Goal: Find specific fact: Find specific fact

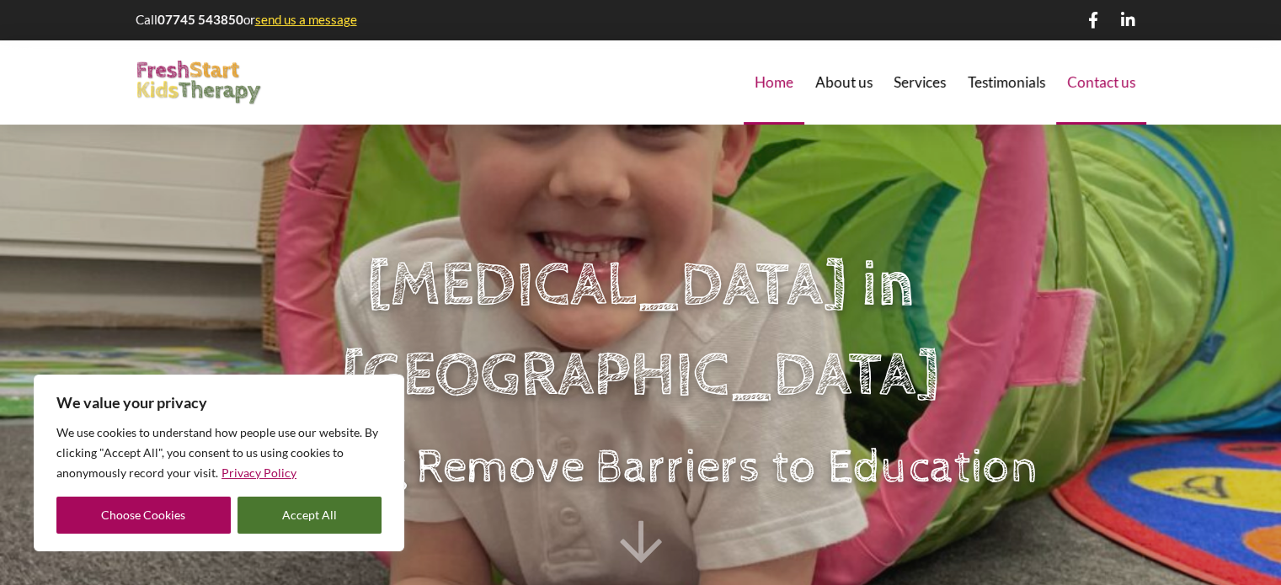
click at [1121, 83] on span "Contact us" at bounding box center [1101, 82] width 68 height 14
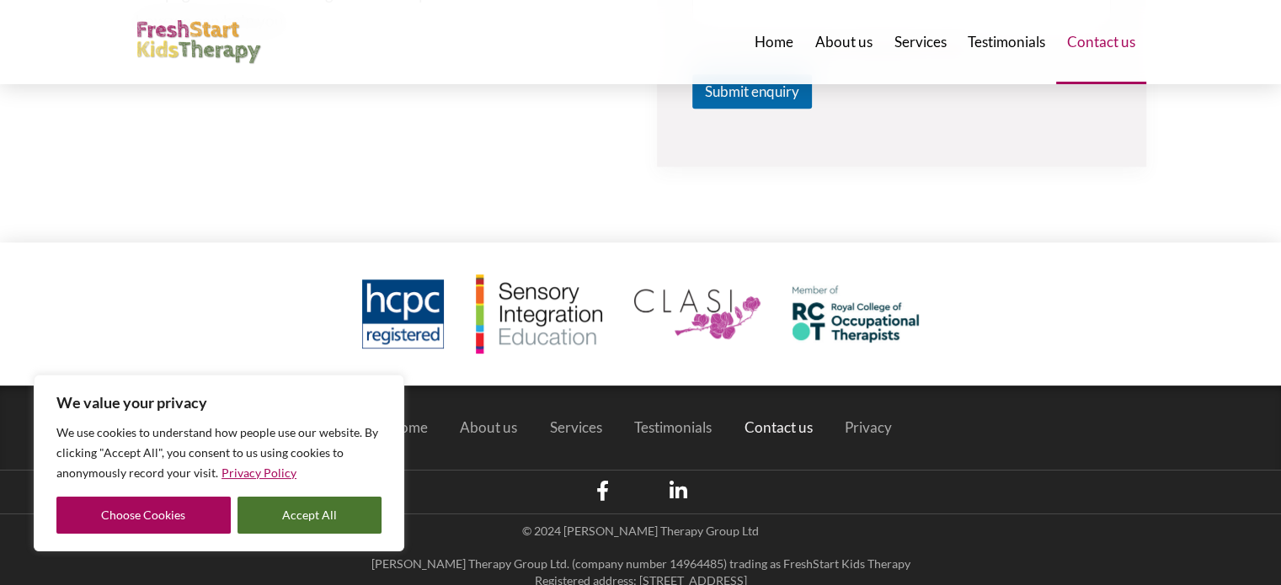
scroll to position [951, 0]
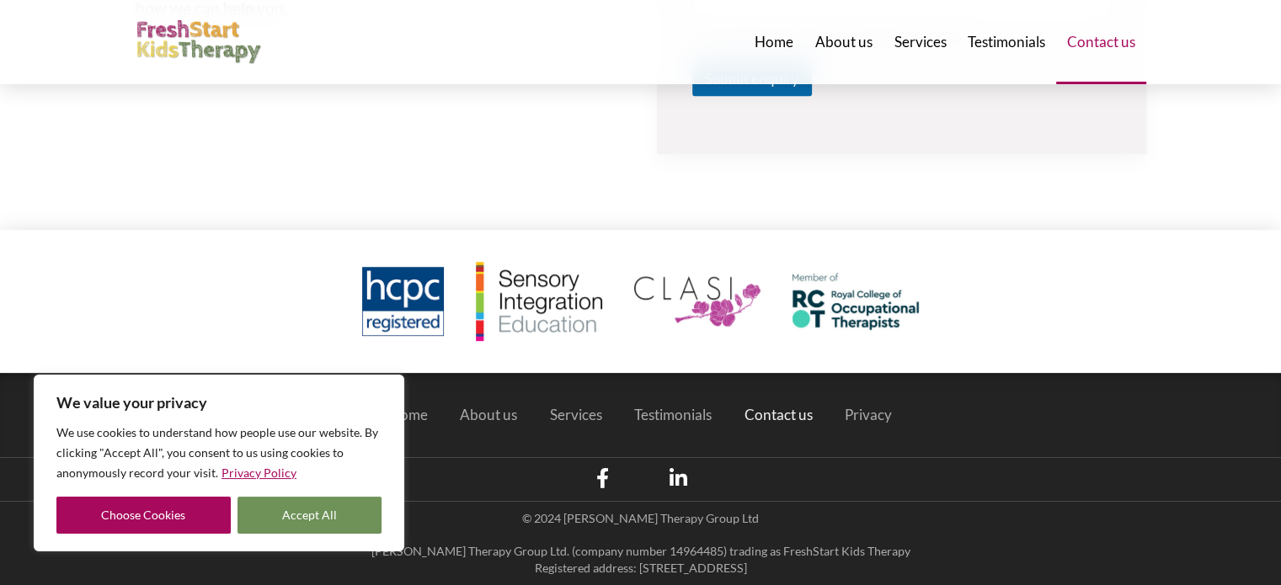
click at [286, 521] on button "Accept All" at bounding box center [309, 515] width 145 height 37
checkbox input "true"
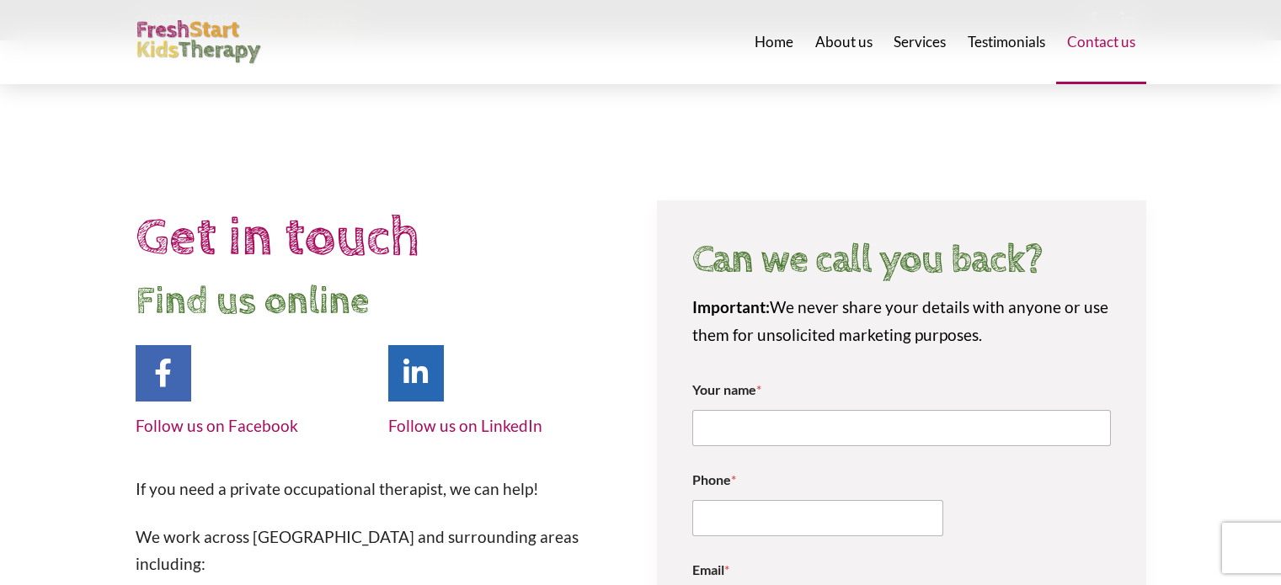
scroll to position [951, 0]
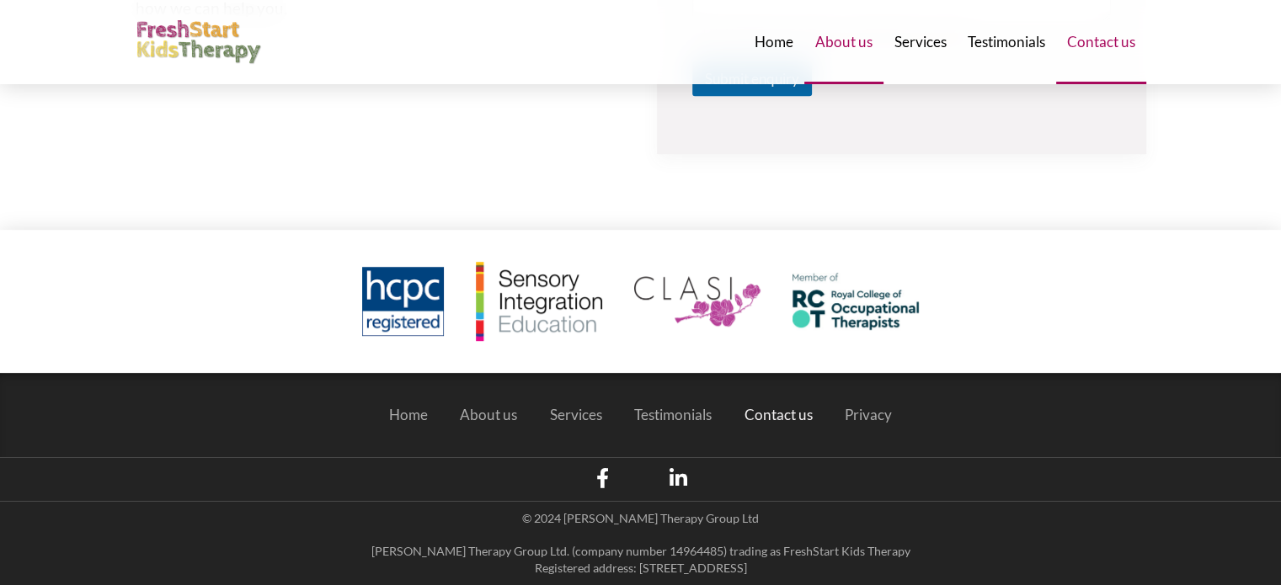
click at [846, 40] on span "About us" at bounding box center [843, 42] width 57 height 14
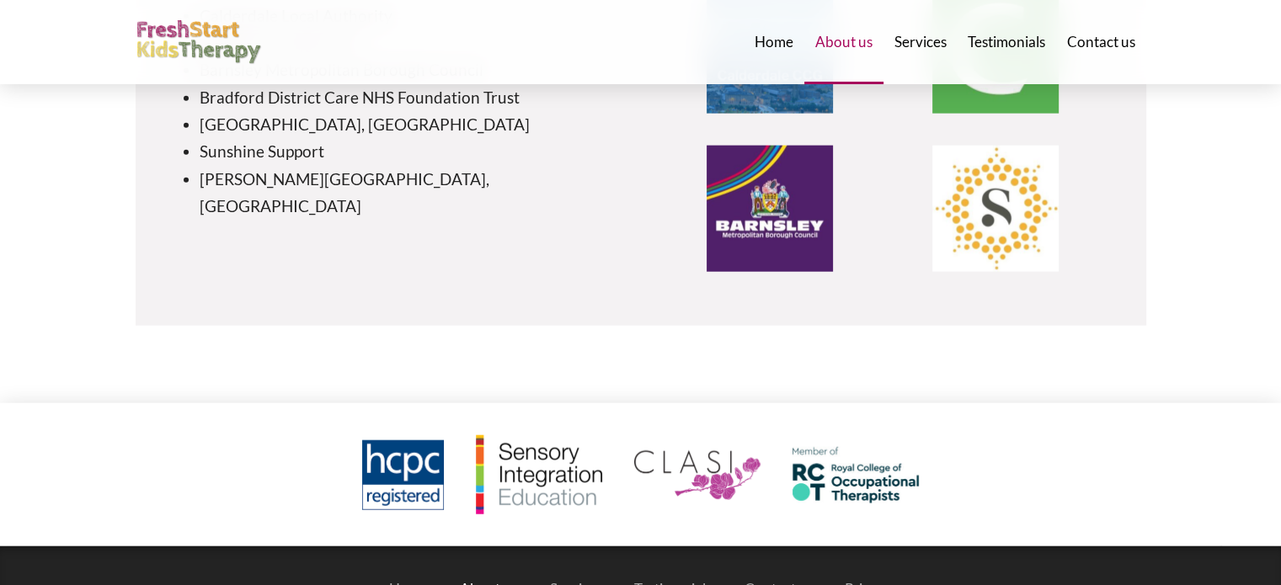
scroll to position [4174, 0]
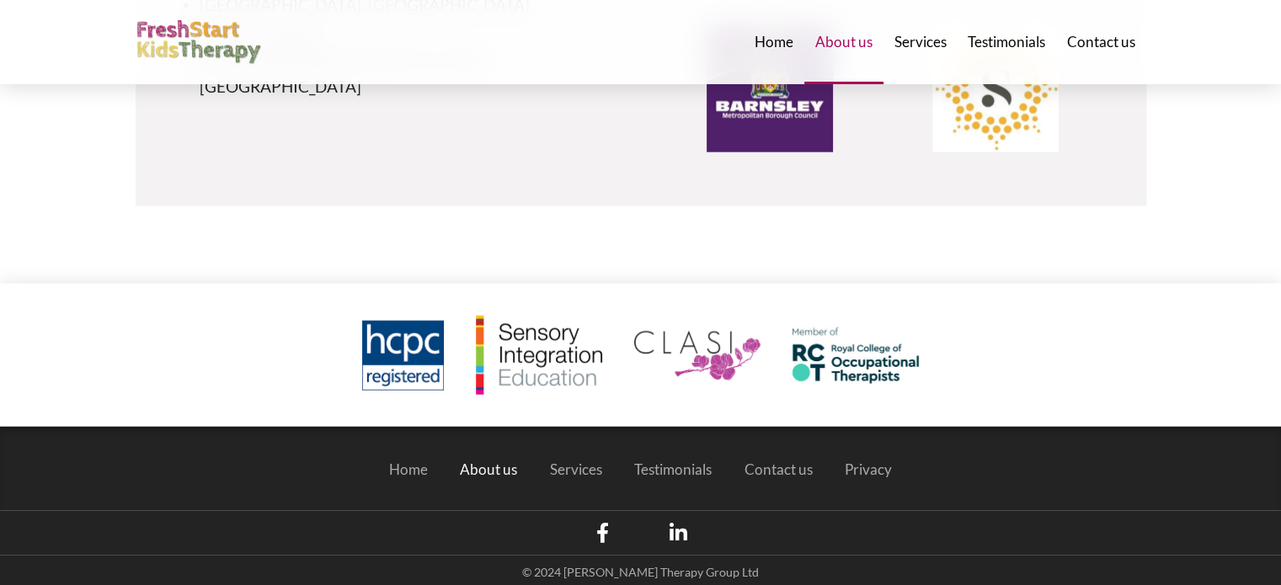
copy p "14964485"
